Goal: Information Seeking & Learning: Learn about a topic

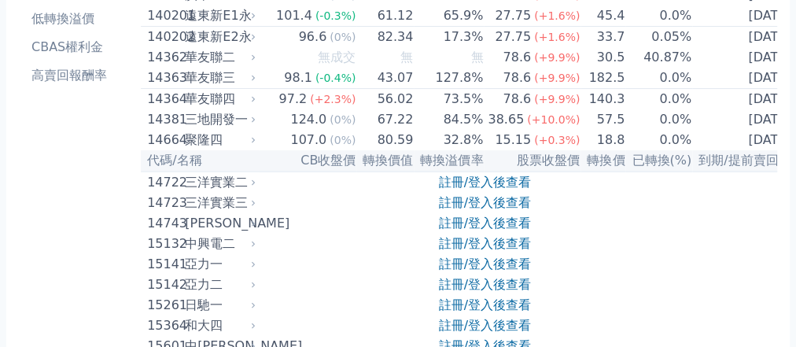
scroll to position [1453, 0]
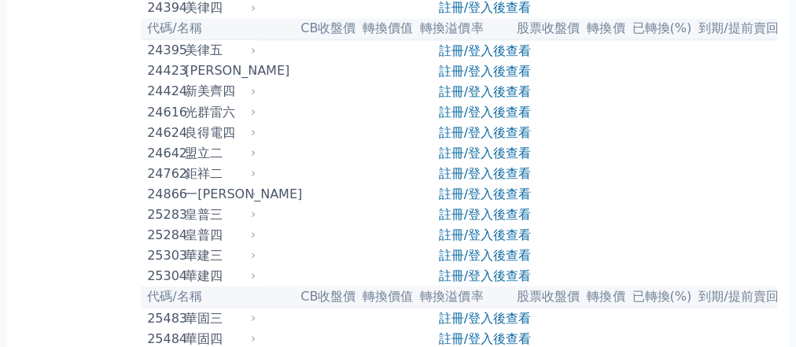
click at [227, 80] on div "[PERSON_NAME]" at bounding box center [219, 70] width 68 height 19
click at [517, 78] on link "註冊/登入後查看" at bounding box center [485, 70] width 92 height 15
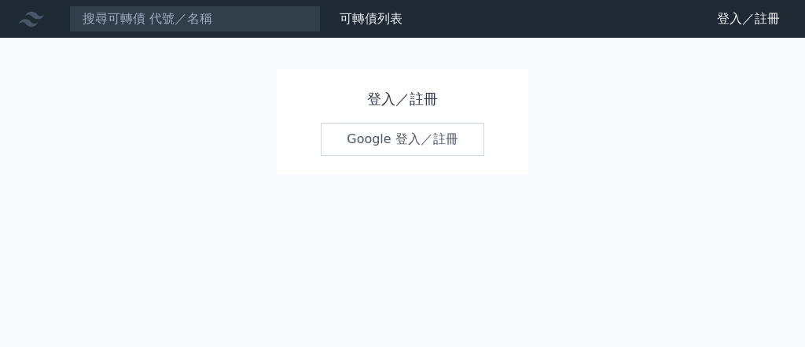
click at [367, 139] on link "Google 登入／註冊" at bounding box center [403, 139] width 164 height 33
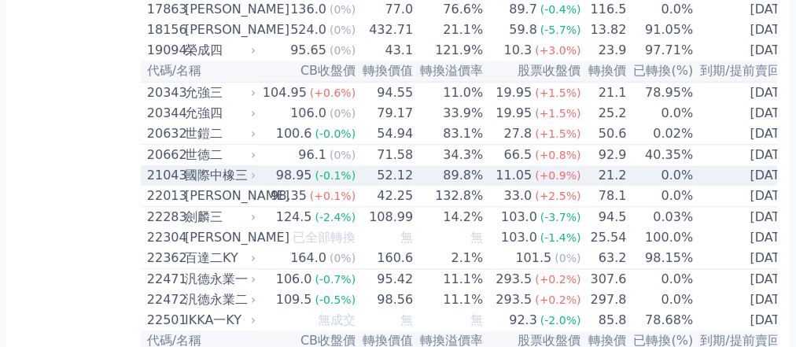
scroll to position [1447, 0]
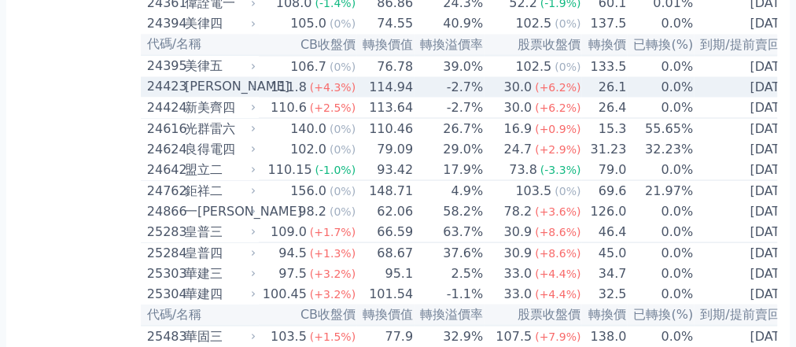
click at [234, 96] on div "[PERSON_NAME]" at bounding box center [219, 86] width 68 height 19
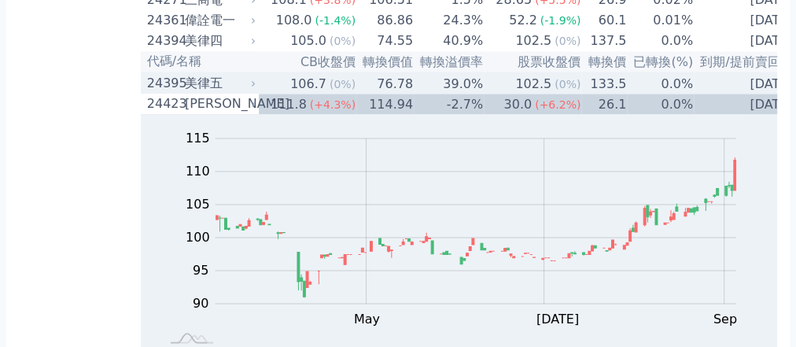
scroll to position [1455, 0]
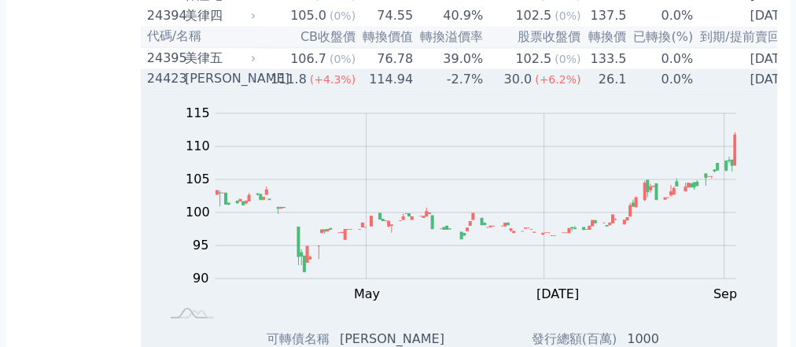
click at [468, 89] on td "-2.7%" at bounding box center [449, 78] width 70 height 20
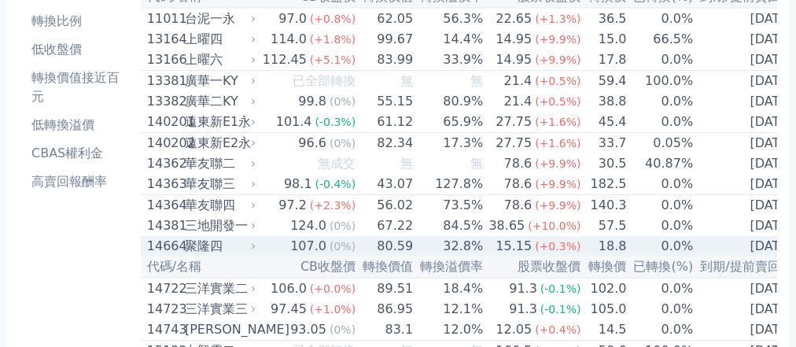
scroll to position [0, 0]
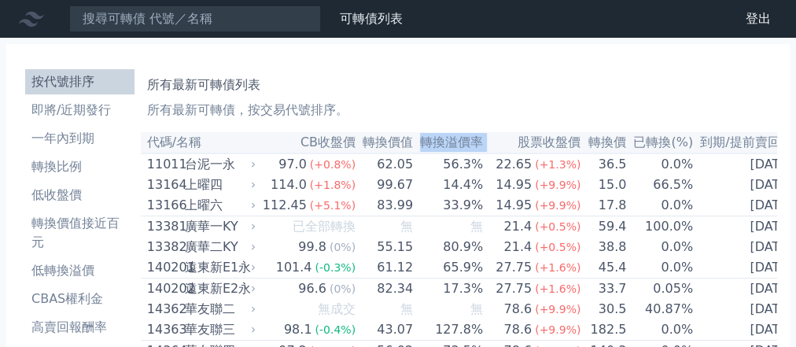
drag, startPoint x: 417, startPoint y: 138, endPoint x: 492, endPoint y: 149, distance: 75.5
click at [492, 149] on tr "代碼/名稱 CB收盤價 轉換價值 轉換溢價率 股票收盤價 轉換價 已轉換(%) 到期/提前賣回日" at bounding box center [470, 142] width 658 height 21
copy tr "轉換溢價率"
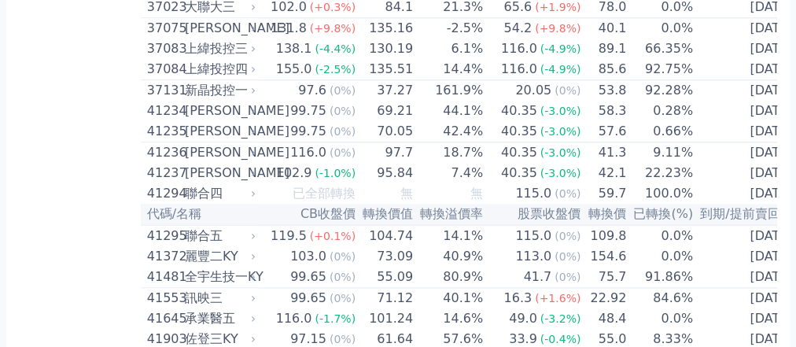
scroll to position [4153, 0]
